Goal: Task Accomplishment & Management: Manage account settings

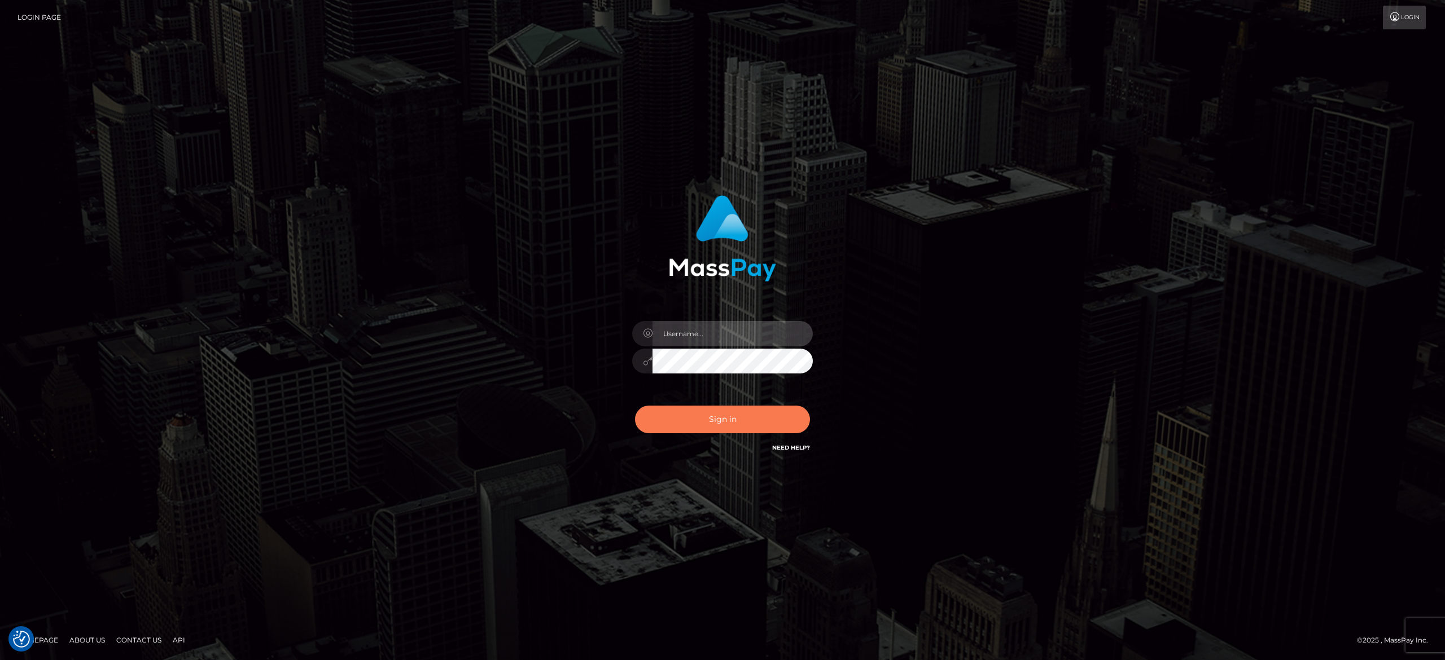
type input "[PERSON_NAME].[PERSON_NAME]"
click at [768, 418] on button "Sign in" at bounding box center [722, 420] width 175 height 28
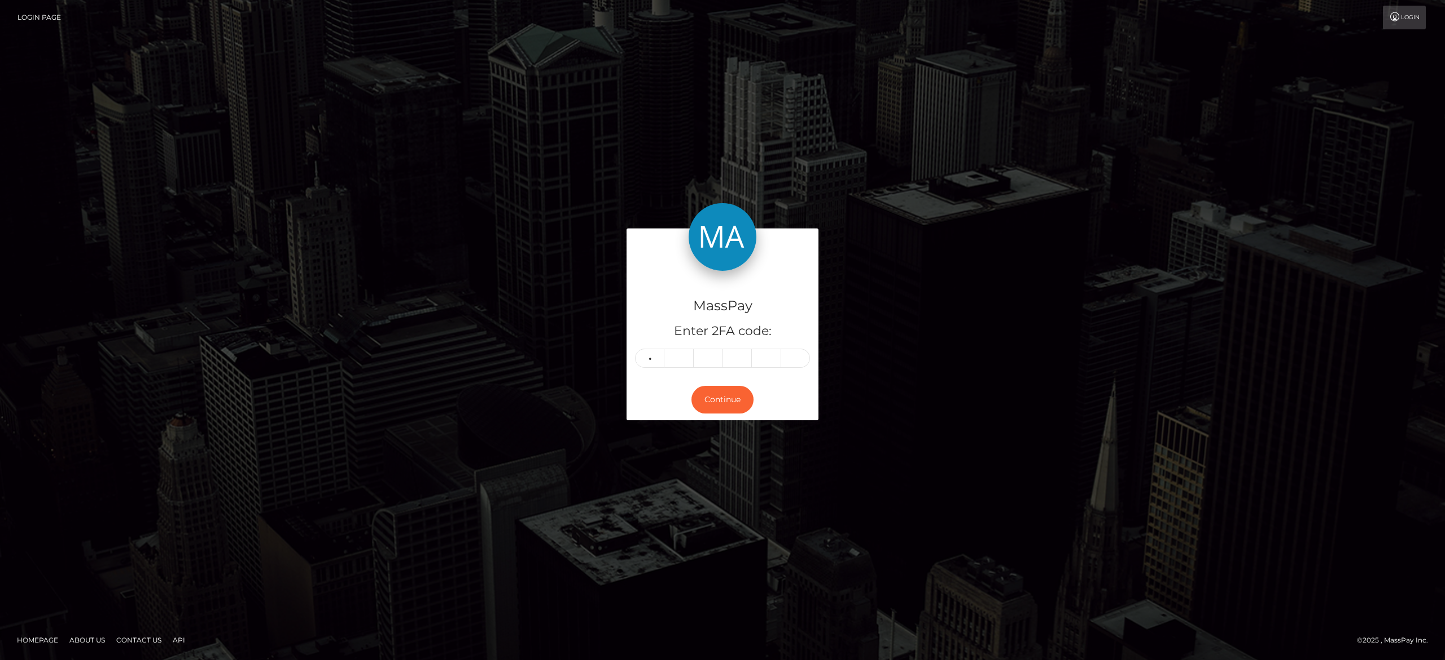
type input "8"
type input "9"
type input "1"
type input "2"
type input "9"
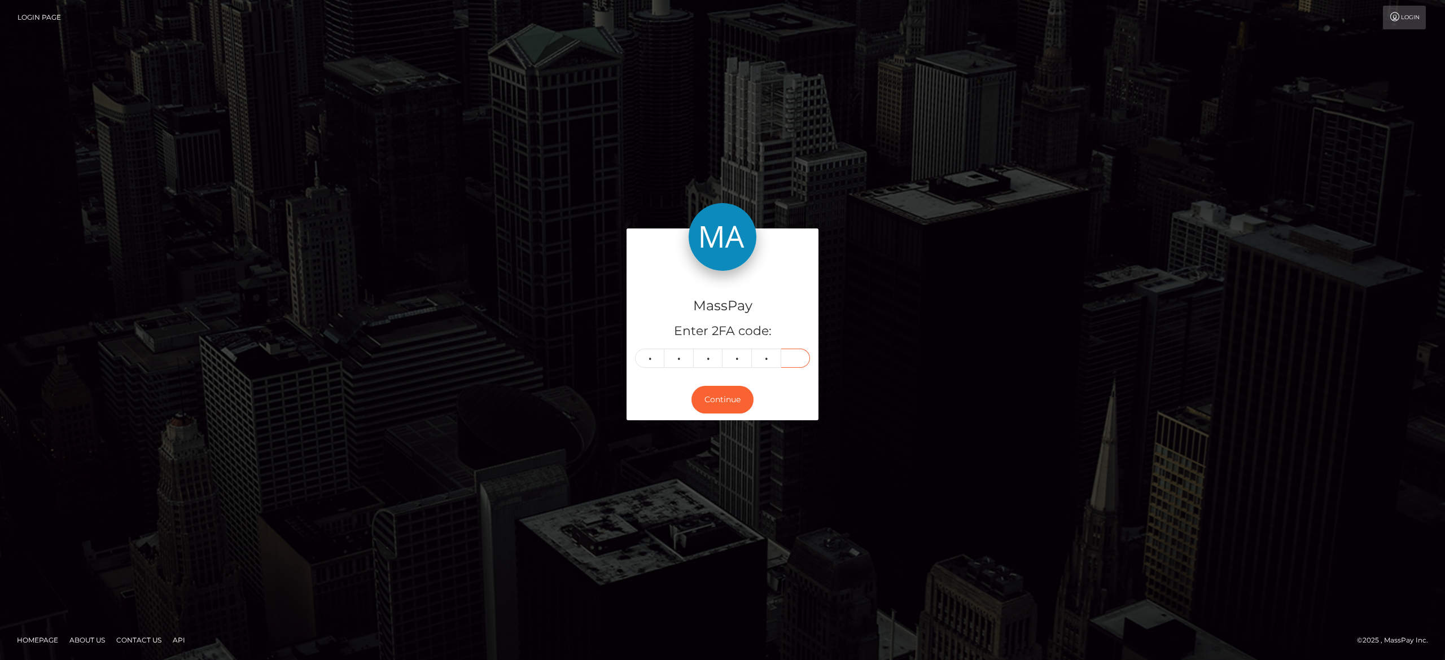
type input "1"
